Goal: Transaction & Acquisition: Purchase product/service

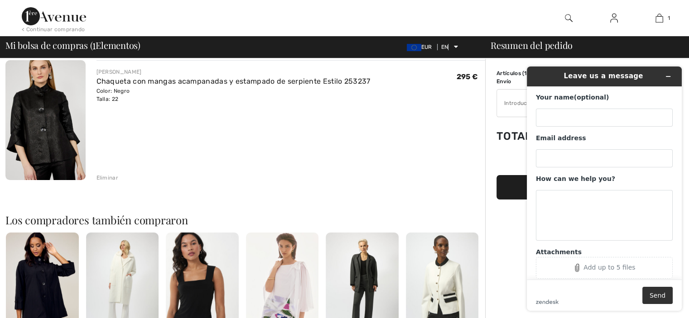
scroll to position [77, 0]
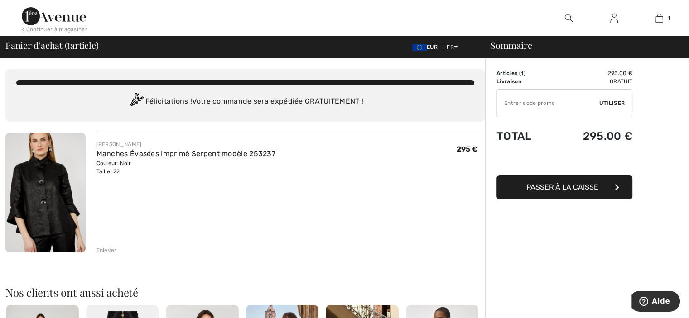
click at [82, 27] on div "< Continuer à magasiner" at bounding box center [55, 29] width 66 height 8
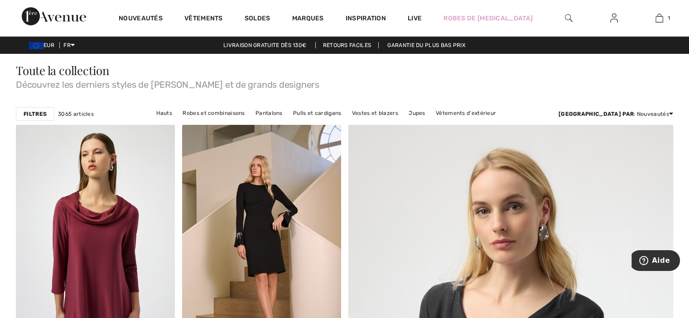
click at [82, 27] on div "Nouveautés Vêtements Soldes Marques Inspiration Live Robes de [MEDICAL_DATA] 1 …" at bounding box center [344, 18] width 689 height 36
drag, startPoint x: 0, startPoint y: 0, endPoint x: 91, endPoint y: 10, distance: 92.1
click at [91, 10] on div "Nouveautés Vêtements Soldes Marques Inspiration Live Robes de [MEDICAL_DATA] 1 …" at bounding box center [344, 18] width 689 height 36
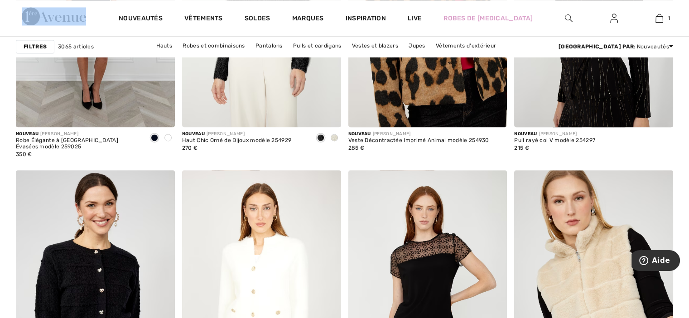
scroll to position [1471, 0]
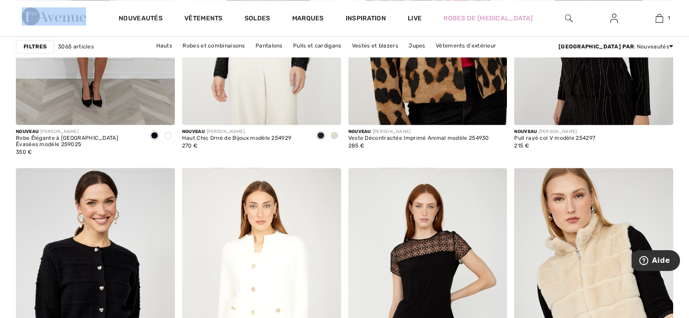
click at [567, 18] on img at bounding box center [569, 18] width 8 height 11
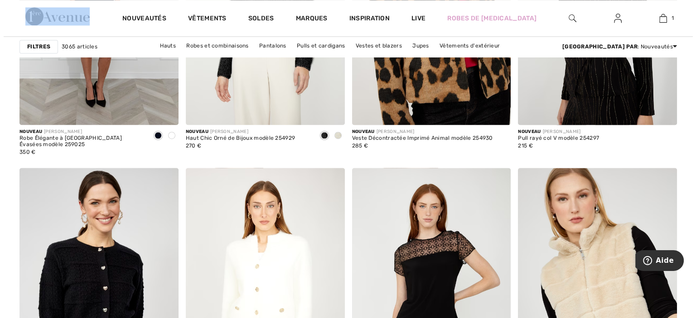
scroll to position [1482, 0]
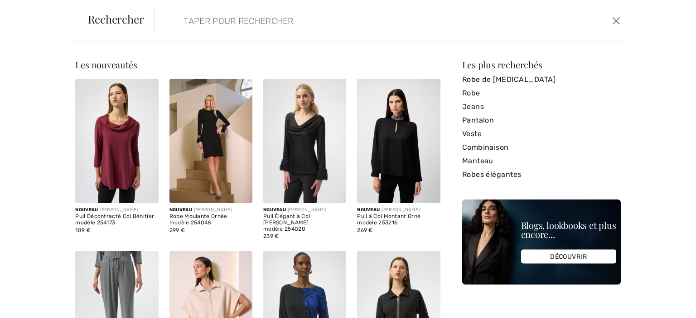
click at [206, 19] on input "search" at bounding box center [339, 20] width 324 height 27
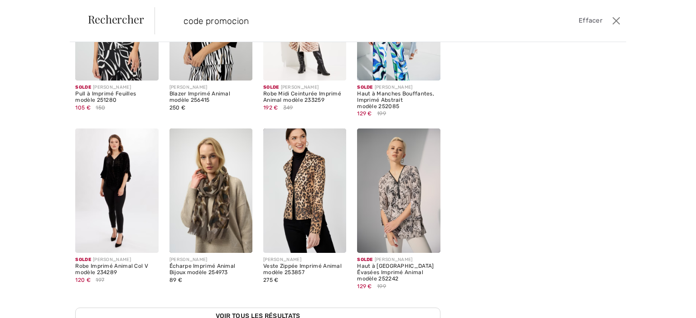
scroll to position [231, 0]
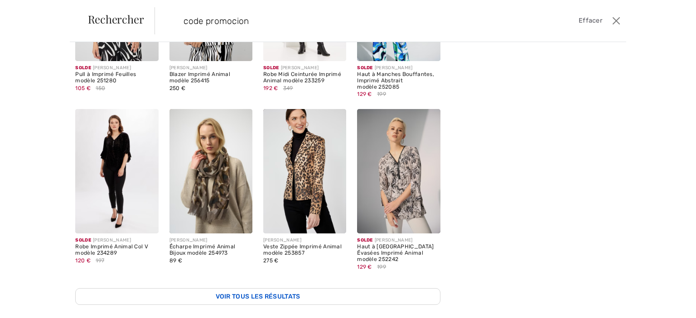
type input "code promocion"
click at [285, 289] on link "Voir tous les résultats" at bounding box center [257, 296] width 365 height 17
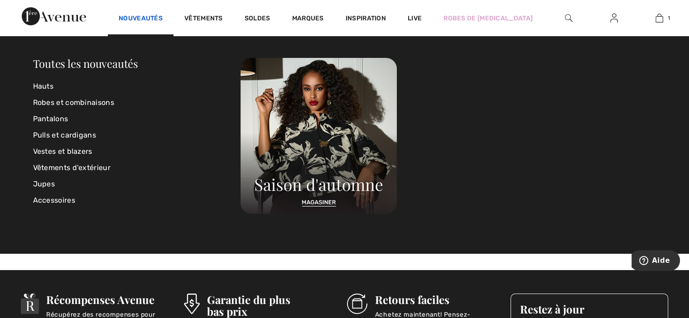
click at [147, 15] on link "Nouveautés" at bounding box center [141, 19] width 44 height 10
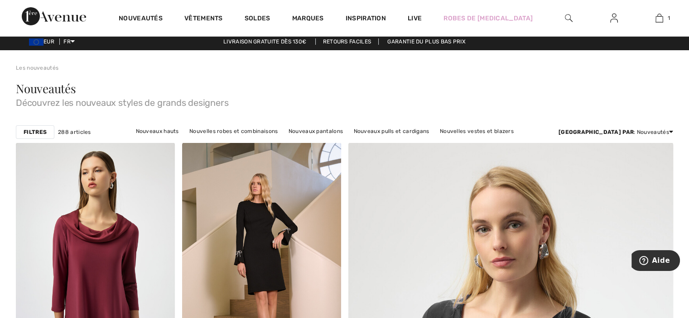
scroll to position [6, 0]
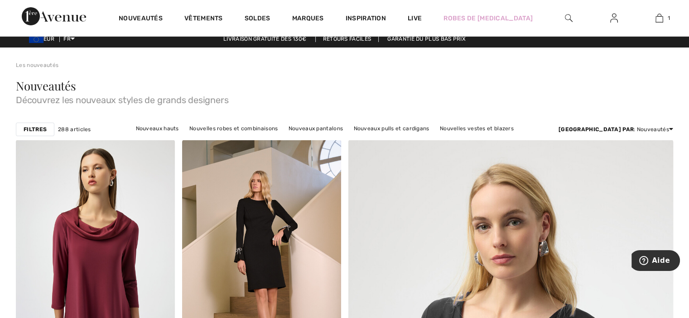
click at [147, 15] on link "Nouveautés" at bounding box center [141, 19] width 44 height 10
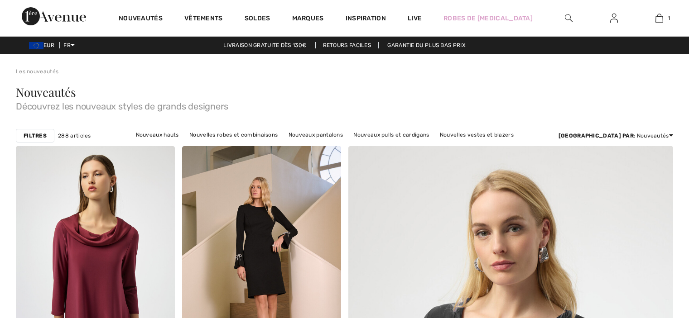
checkbox input "true"
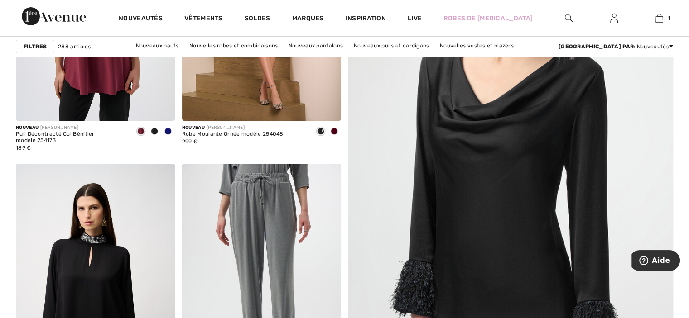
scroll to position [264, 0]
